Goal: Transaction & Acquisition: Subscribe to service/newsletter

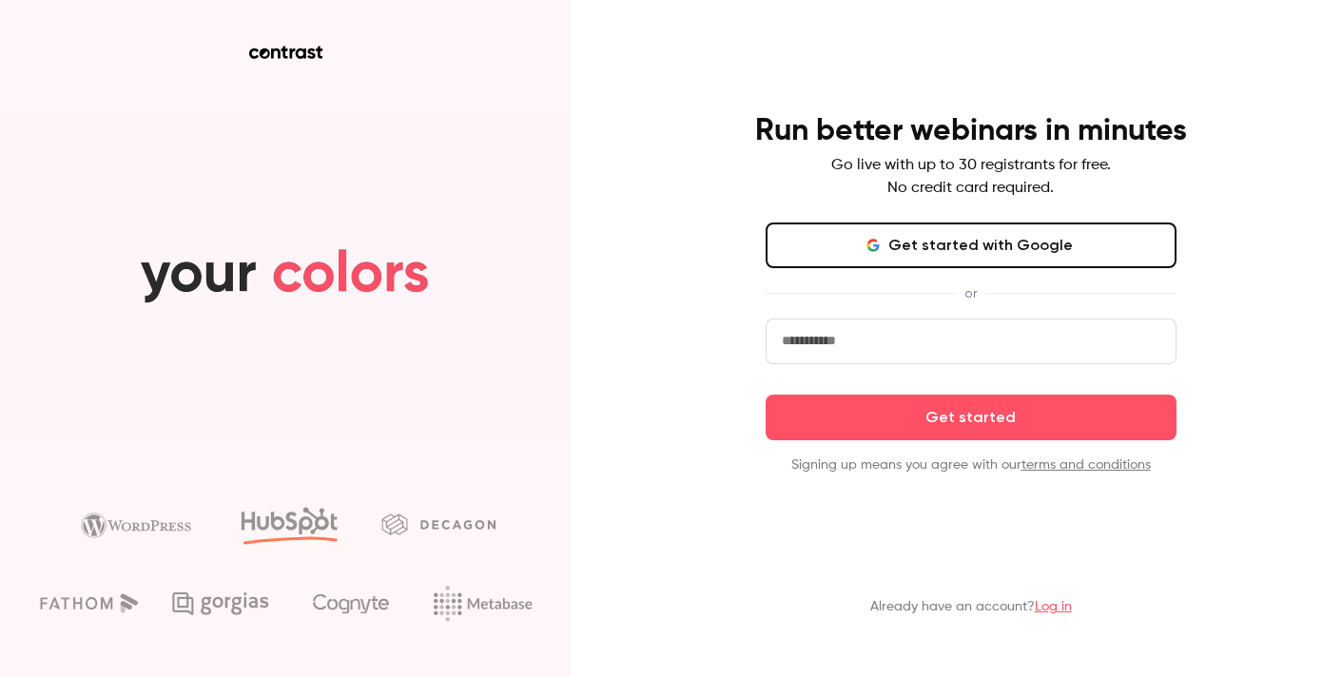
click at [895, 243] on button "Get started with Google" at bounding box center [971, 246] width 411 height 46
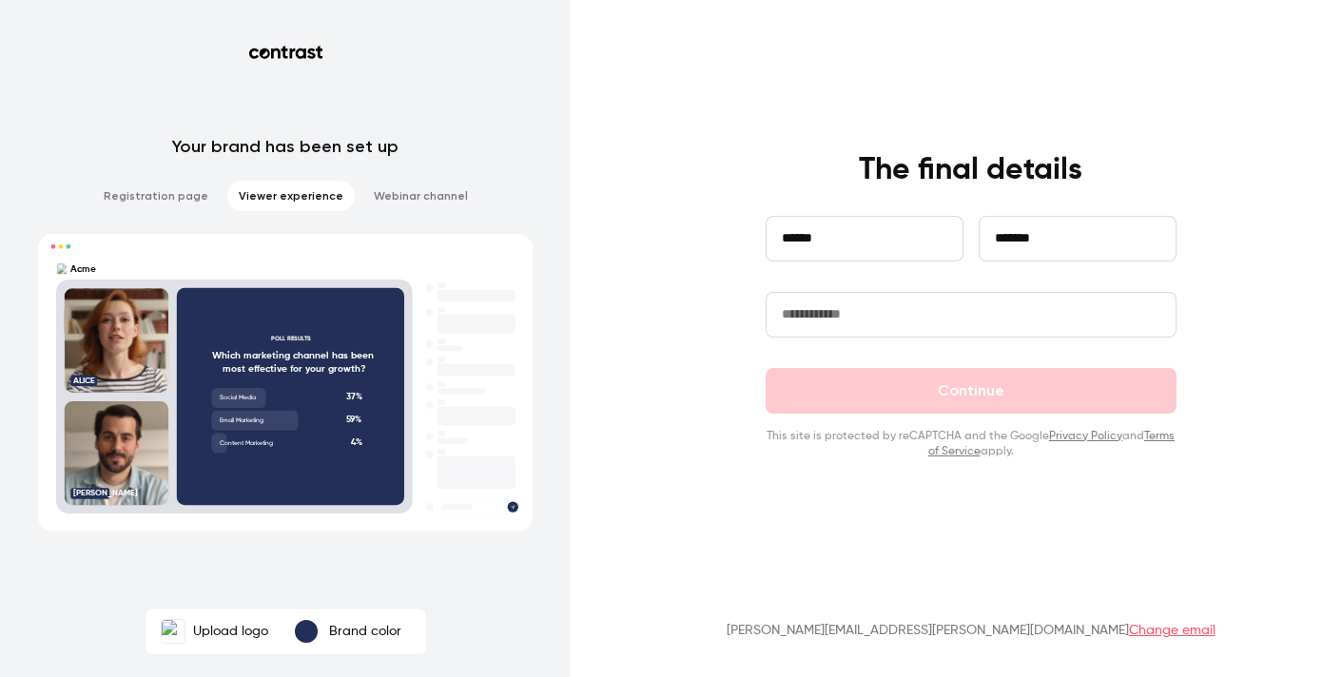
click at [823, 314] on input "text" at bounding box center [971, 315] width 411 height 46
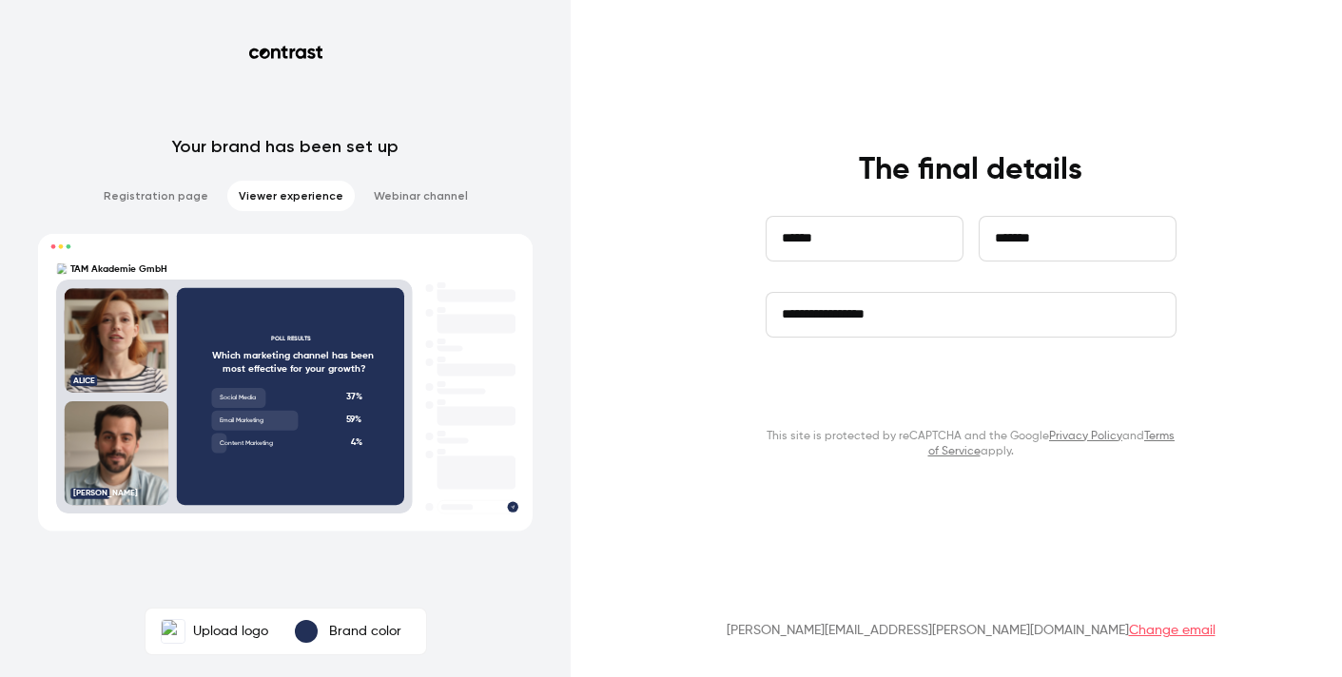
type input "**********"
click at [988, 399] on button "Continue" at bounding box center [971, 391] width 411 height 46
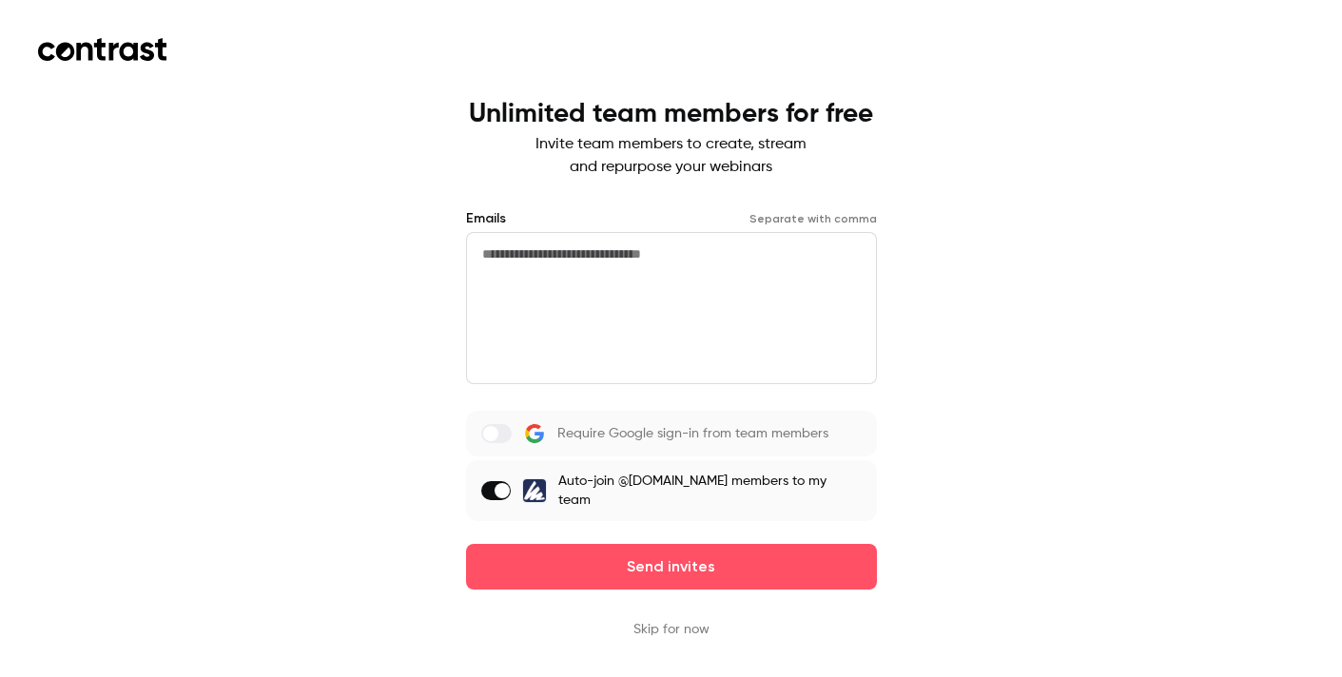
click at [487, 487] on label at bounding box center [496, 490] width 30 height 19
click at [672, 630] on button "Skip for now" at bounding box center [671, 629] width 76 height 19
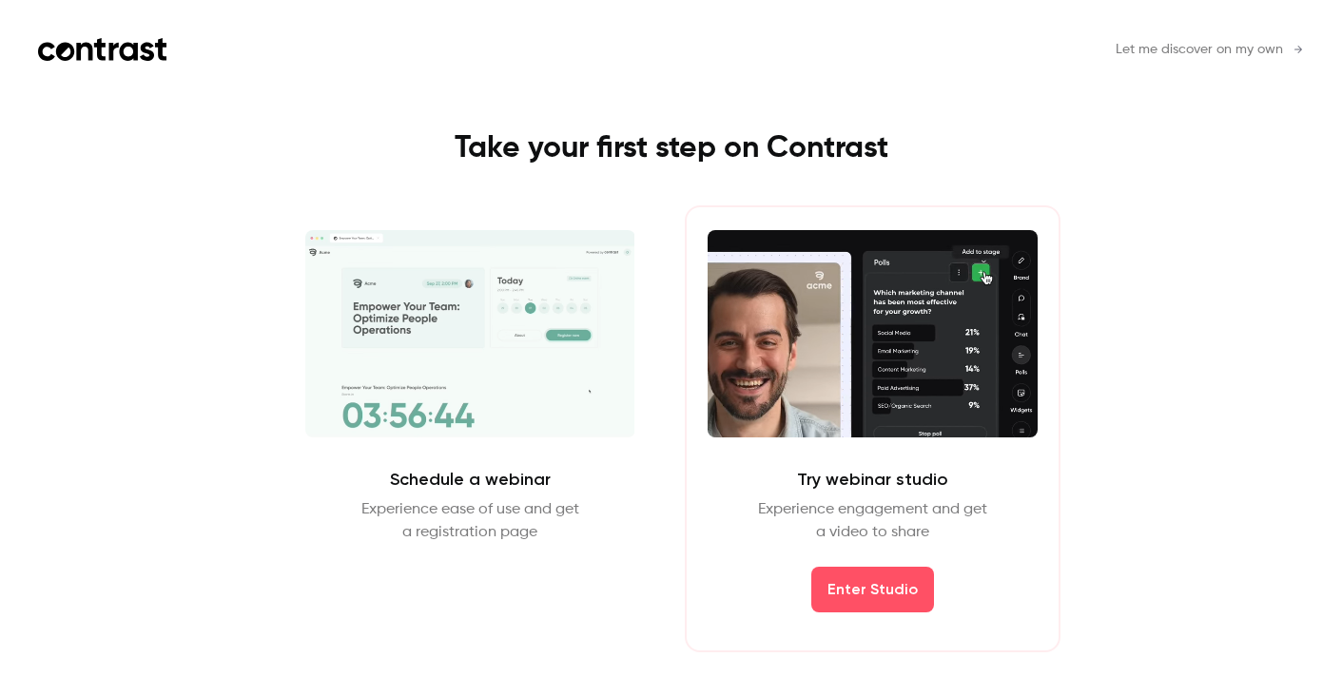
click at [1154, 53] on span "Let me discover on my own" at bounding box center [1199, 50] width 167 height 20
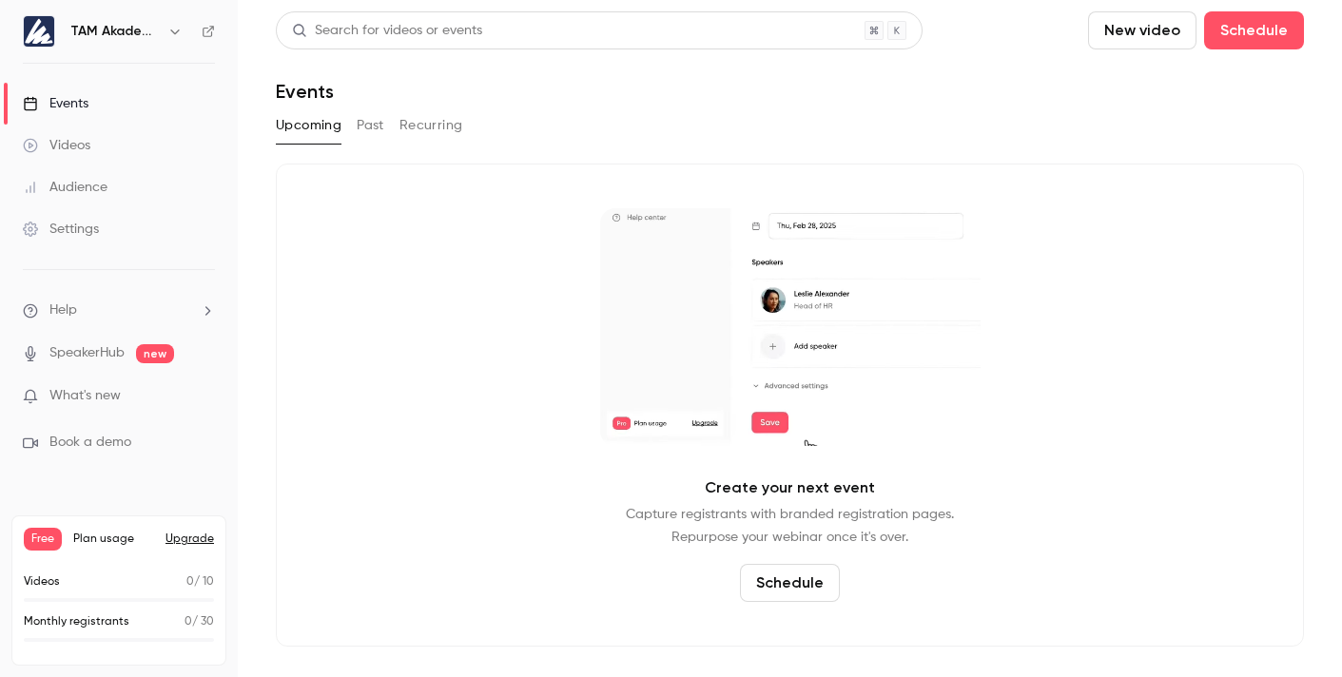
click at [79, 235] on div "Settings" at bounding box center [61, 229] width 76 height 19
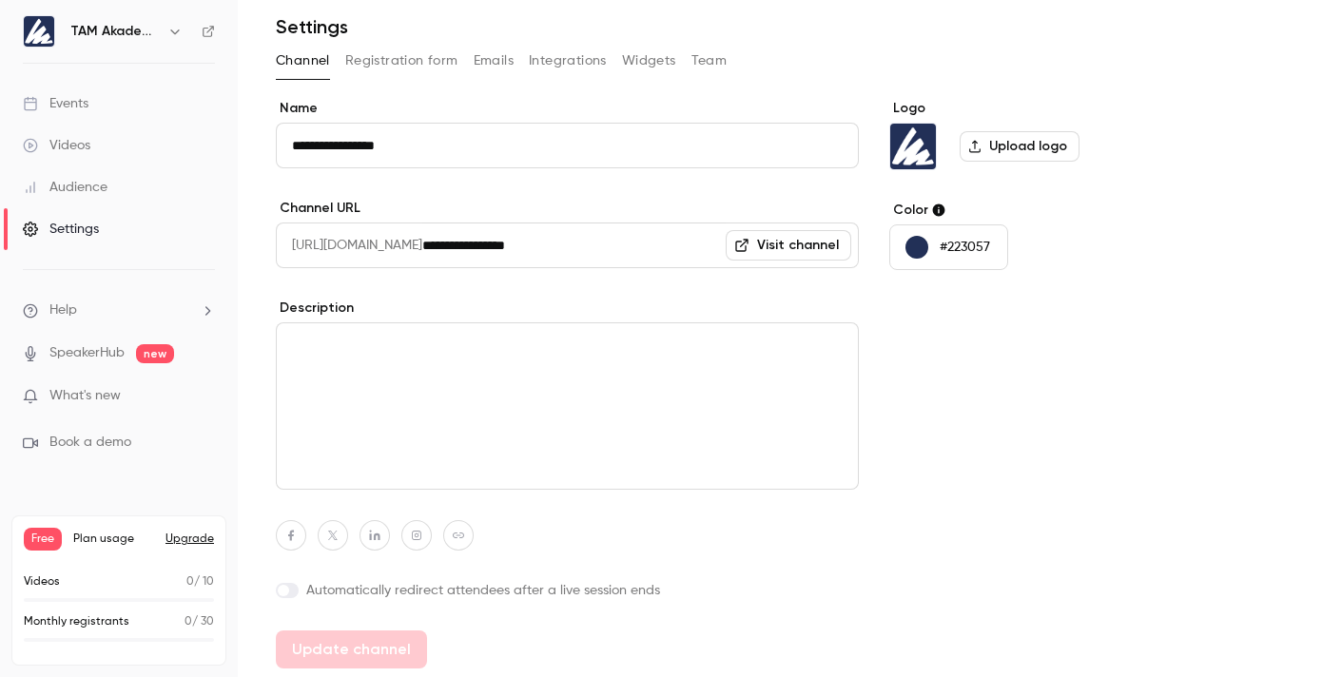
scroll to position [68, 0]
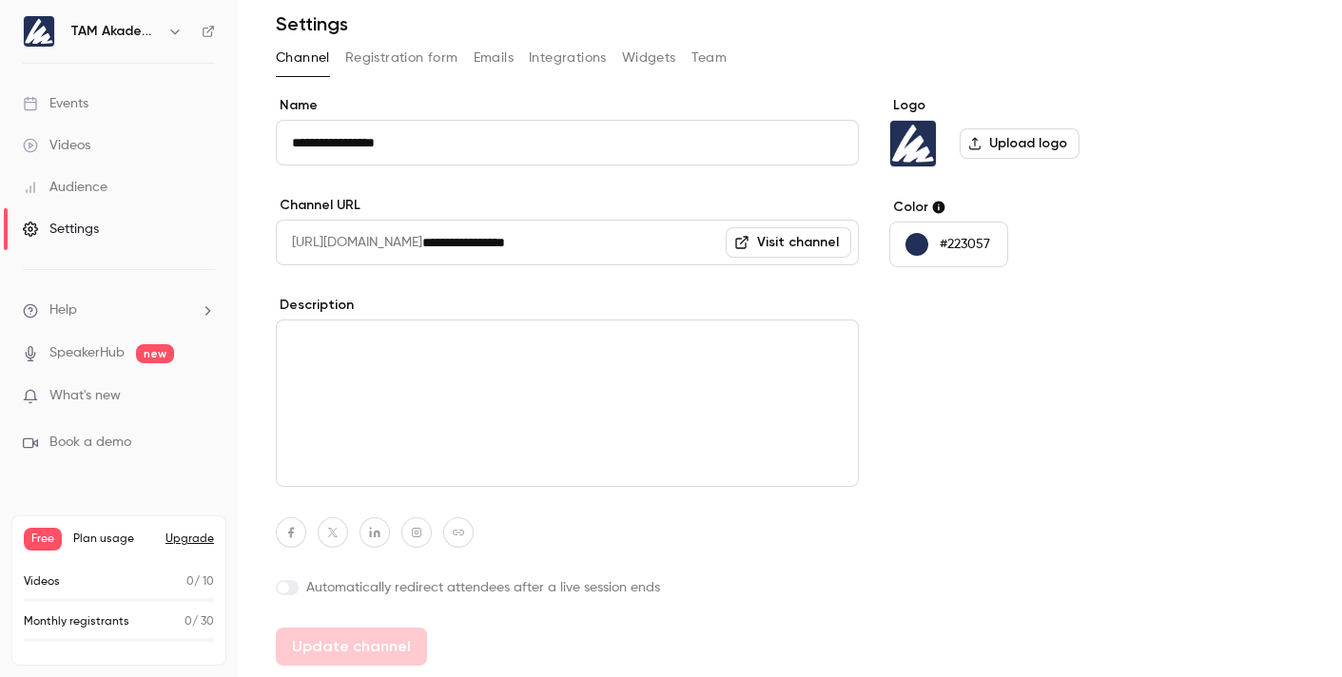
click at [76, 347] on link "SpeakerHub" at bounding box center [86, 353] width 75 height 20
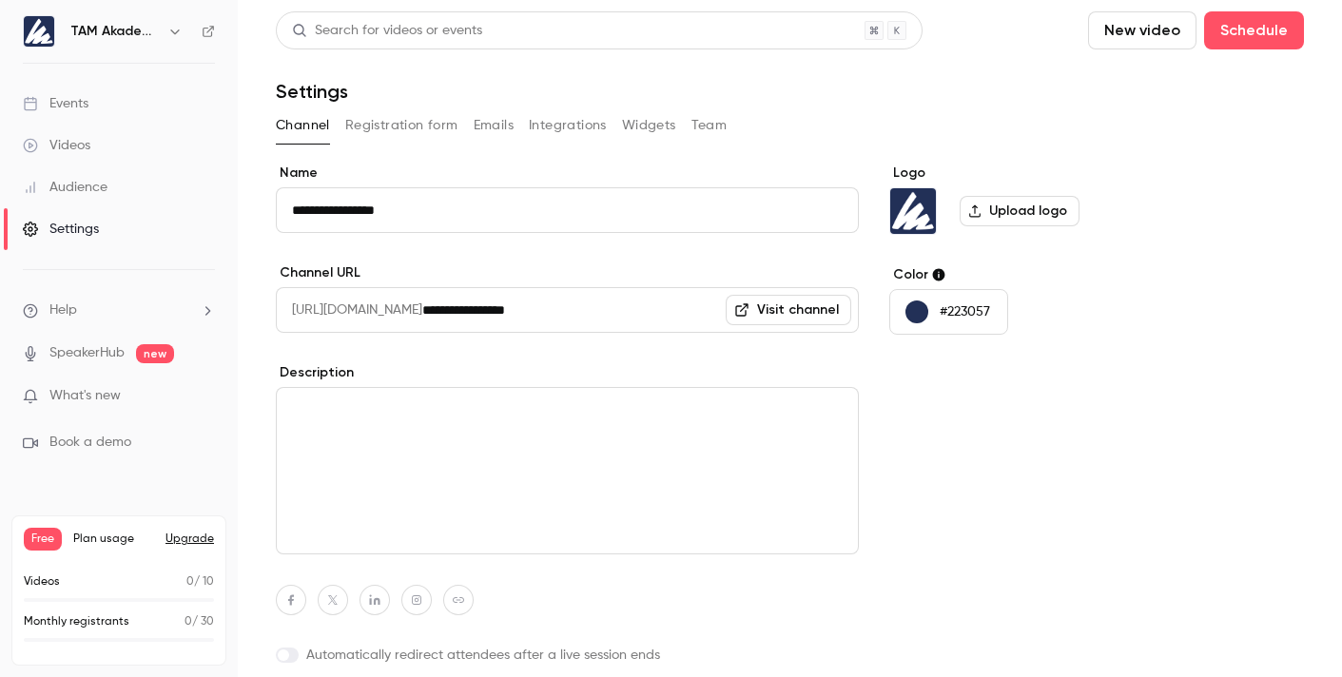
click at [545, 124] on button "Integrations" at bounding box center [568, 125] width 78 height 30
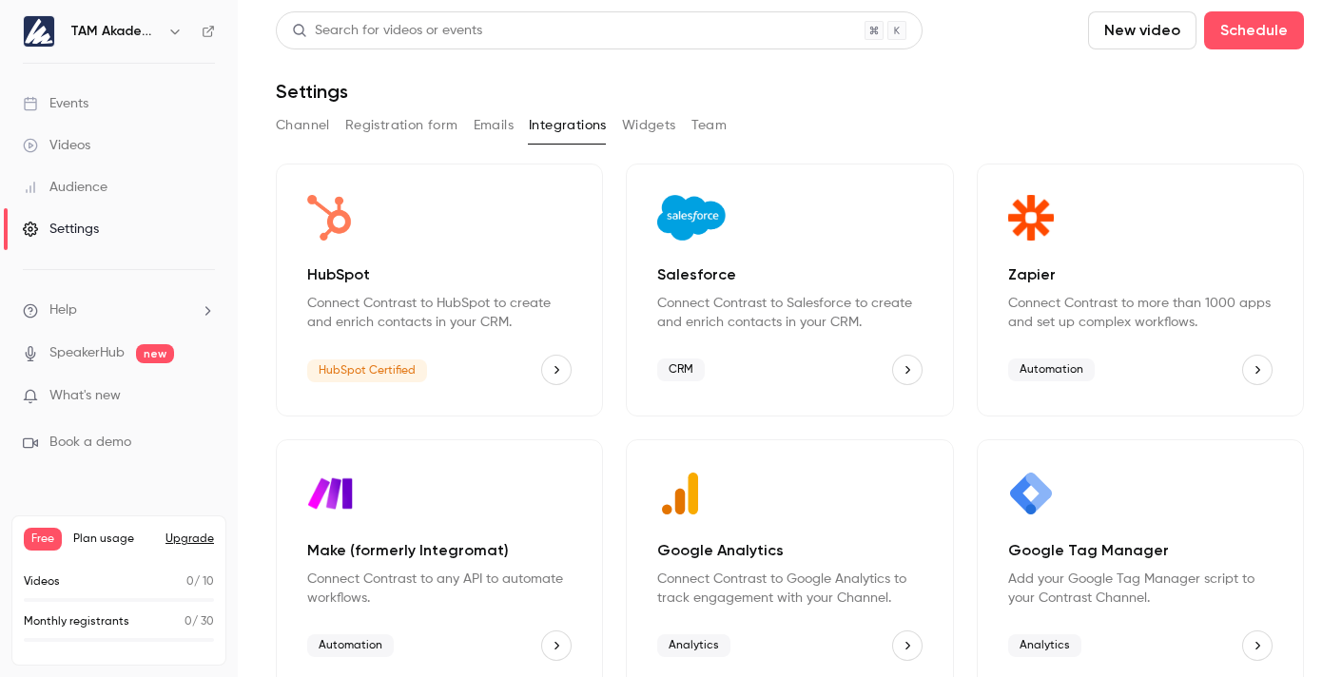
click at [637, 133] on button "Widgets" at bounding box center [649, 125] width 54 height 30
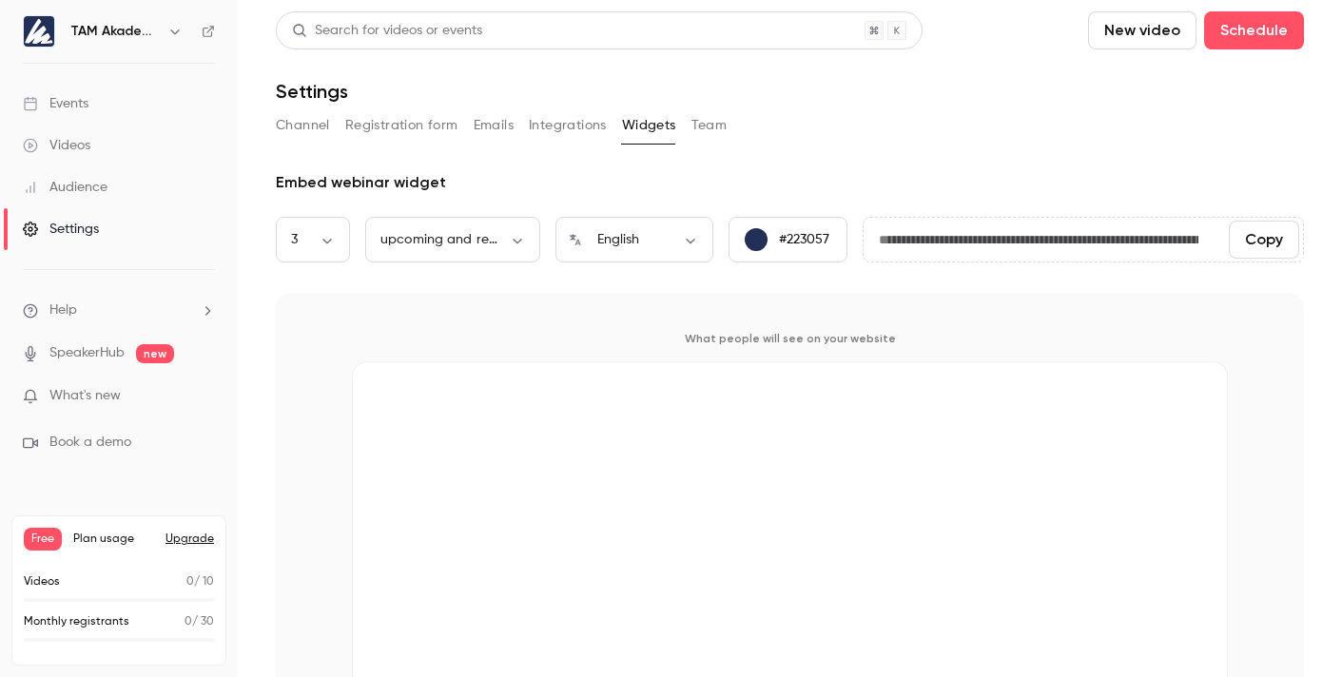
click at [723, 127] on button "Team" at bounding box center [709, 125] width 36 height 30
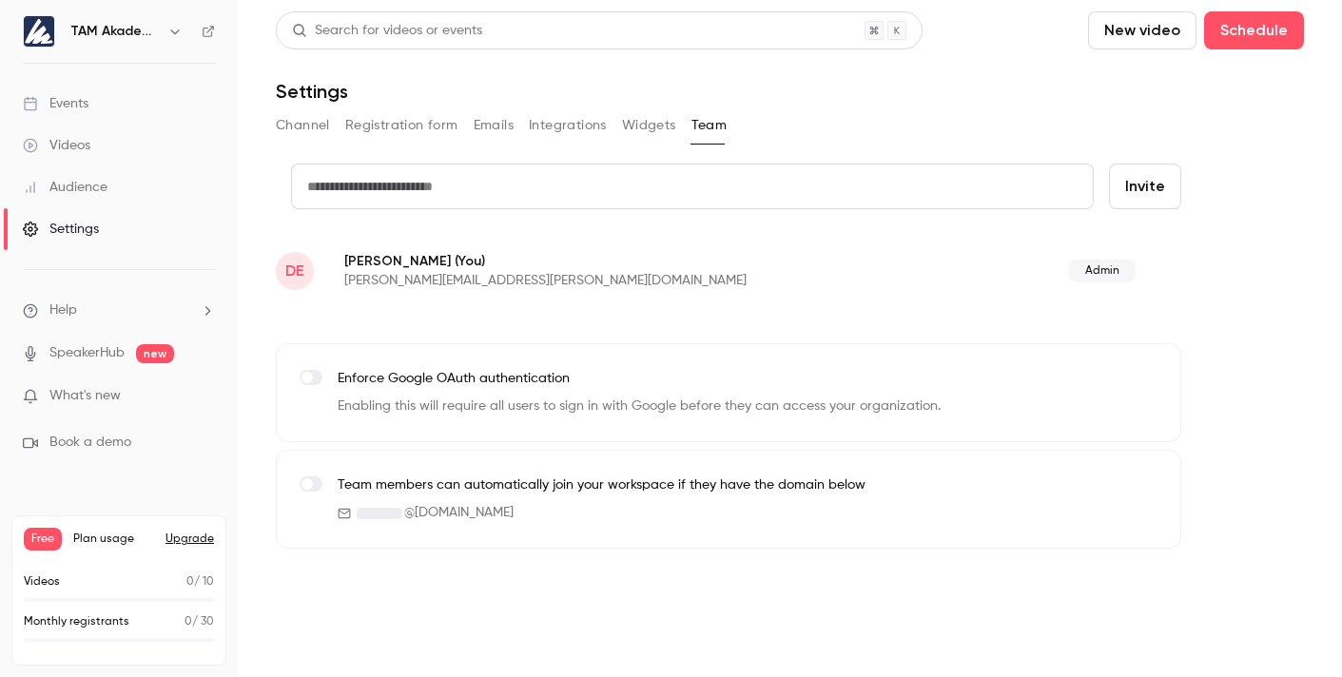
click at [173, 31] on icon "button" at bounding box center [174, 31] width 9 height 5
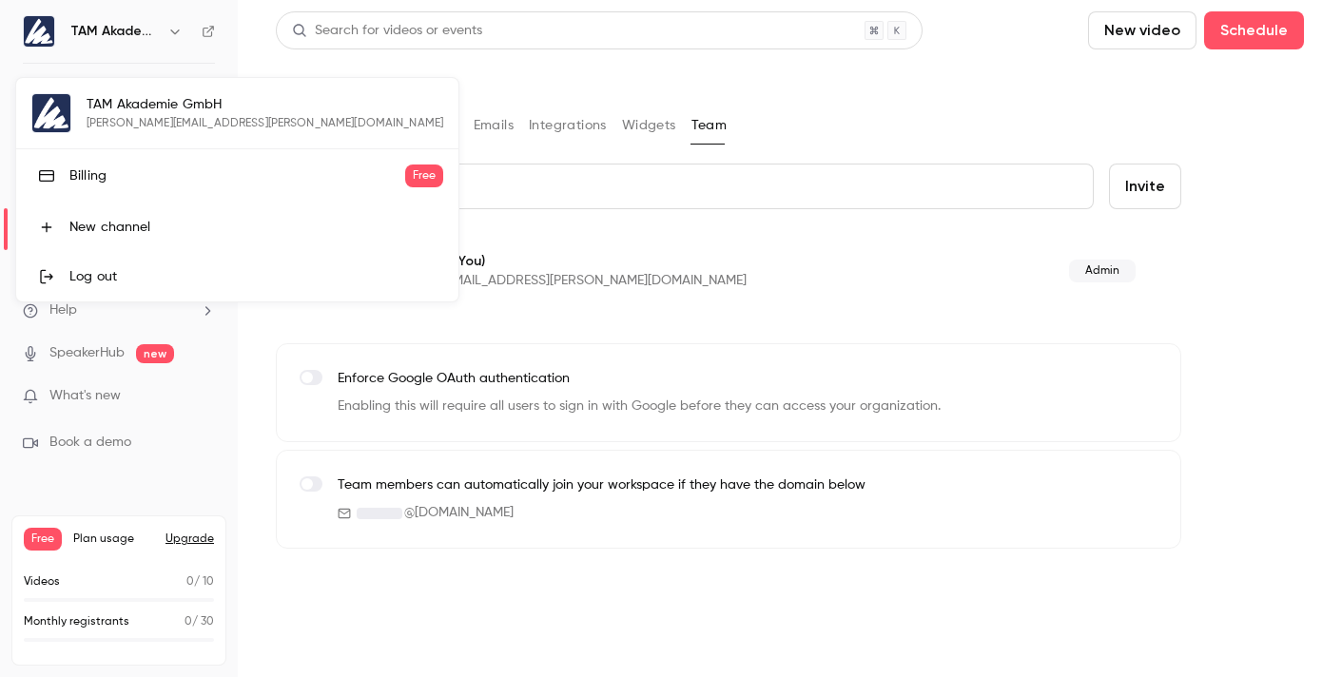
click at [107, 181] on div "Billing" at bounding box center [237, 175] width 336 height 19
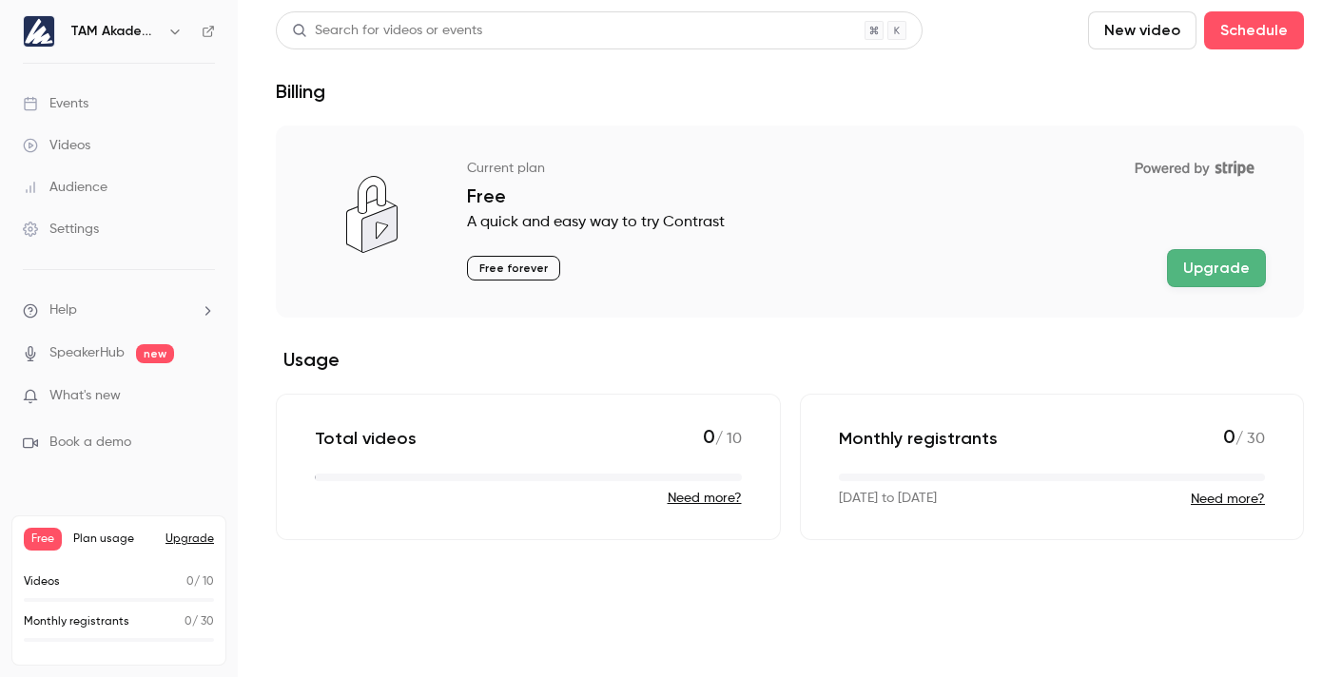
click at [1209, 272] on button "Upgrade" at bounding box center [1216, 268] width 99 height 38
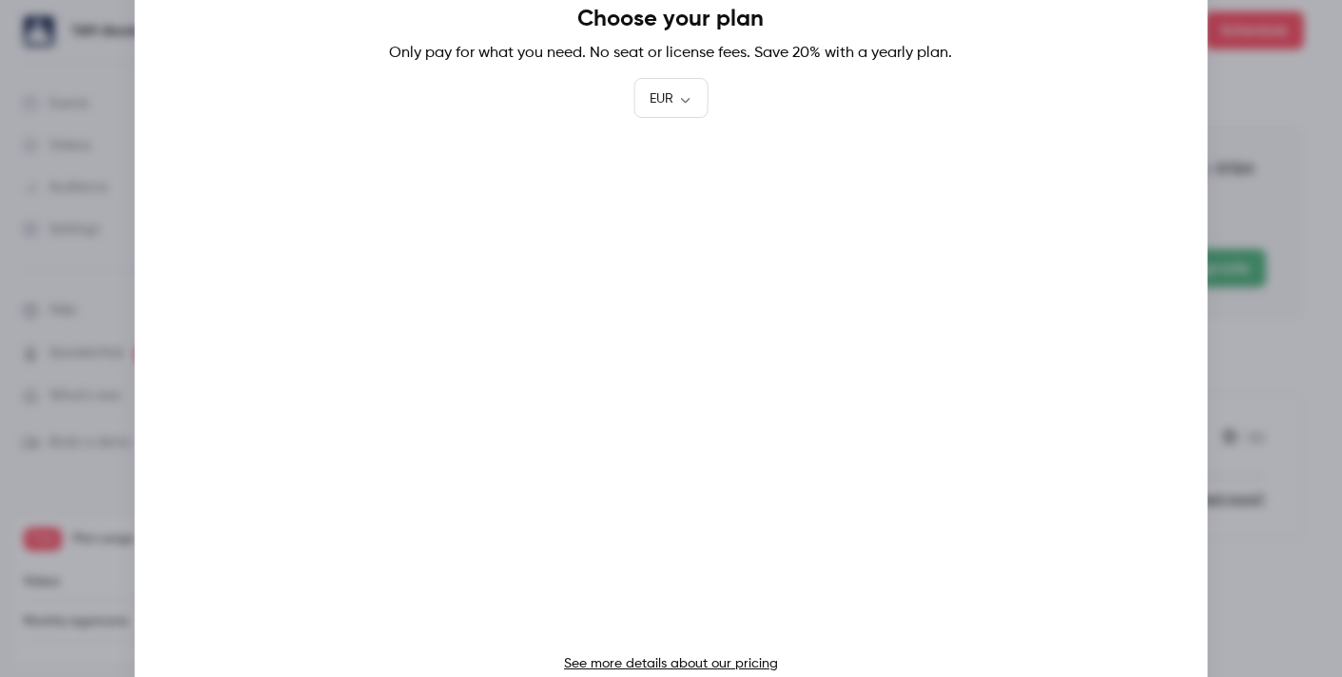
click at [621, 664] on link "See more details about our pricing" at bounding box center [671, 663] width 214 height 13
click at [1224, 179] on div at bounding box center [671, 338] width 1342 height 677
